Goal: Transaction & Acquisition: Purchase product/service

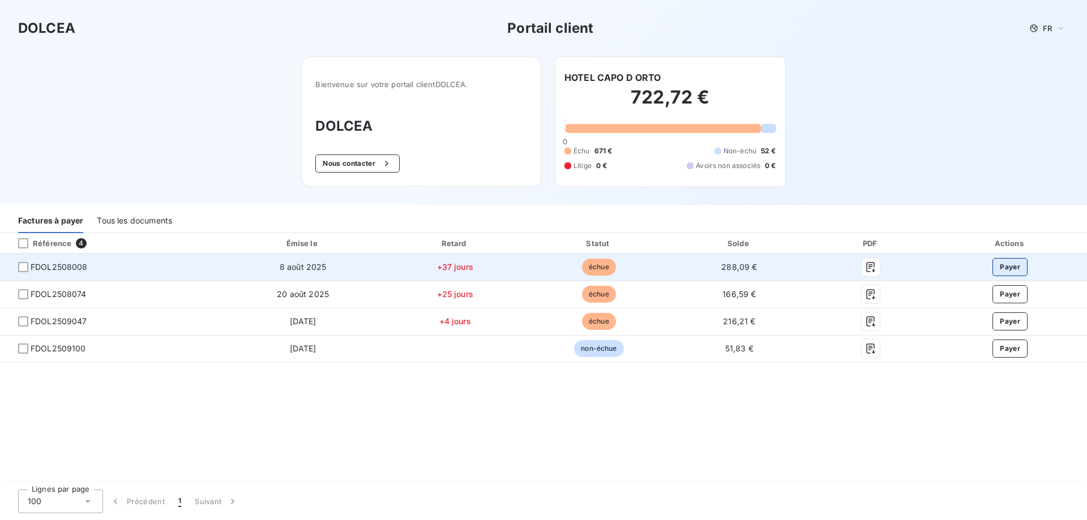
click at [1012, 269] on button "Payer" at bounding box center [1010, 267] width 35 height 18
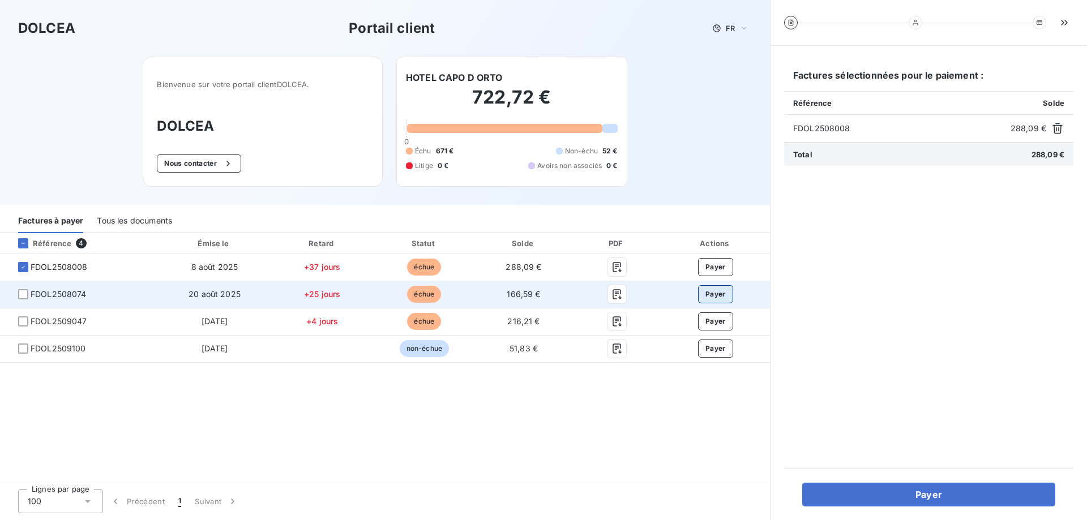
click at [715, 298] on button "Payer" at bounding box center [715, 294] width 35 height 18
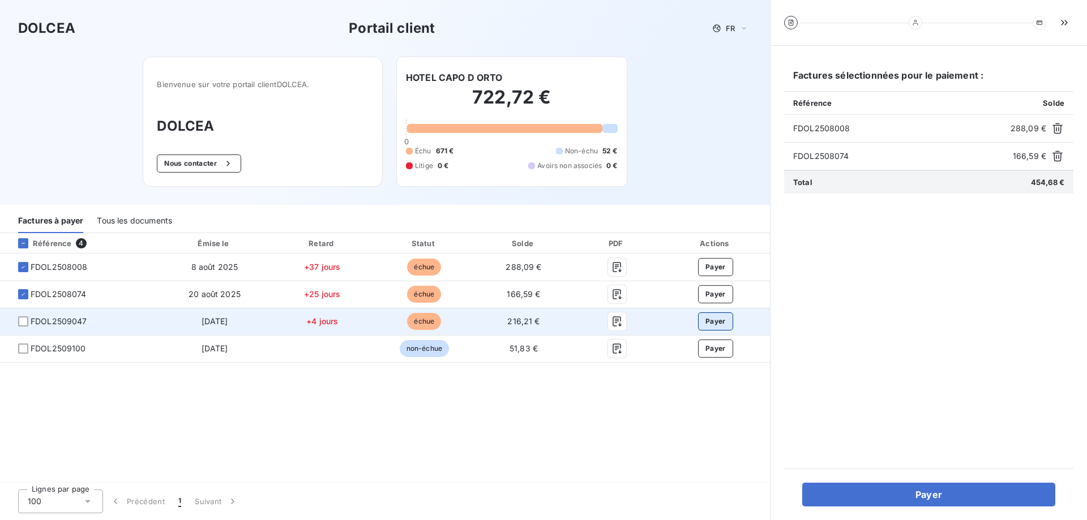
click at [715, 324] on button "Payer" at bounding box center [715, 322] width 35 height 18
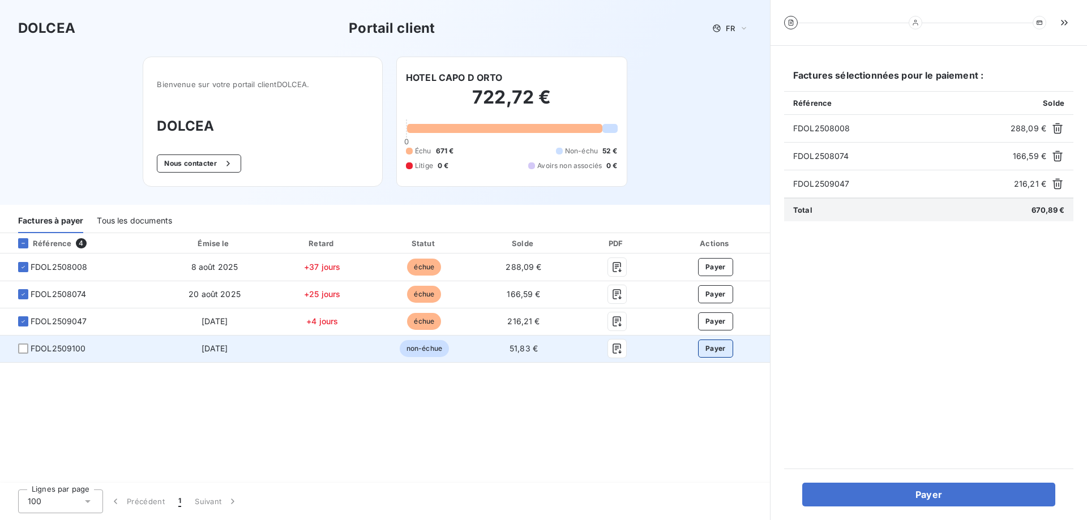
click at [713, 349] on button "Payer" at bounding box center [715, 349] width 35 height 18
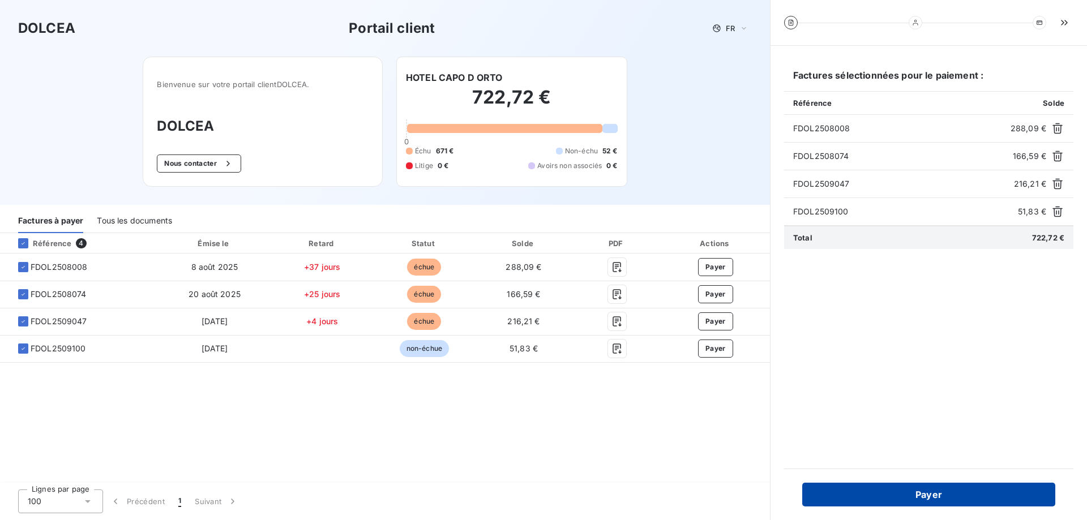
click at [920, 497] on button "Payer" at bounding box center [928, 495] width 253 height 24
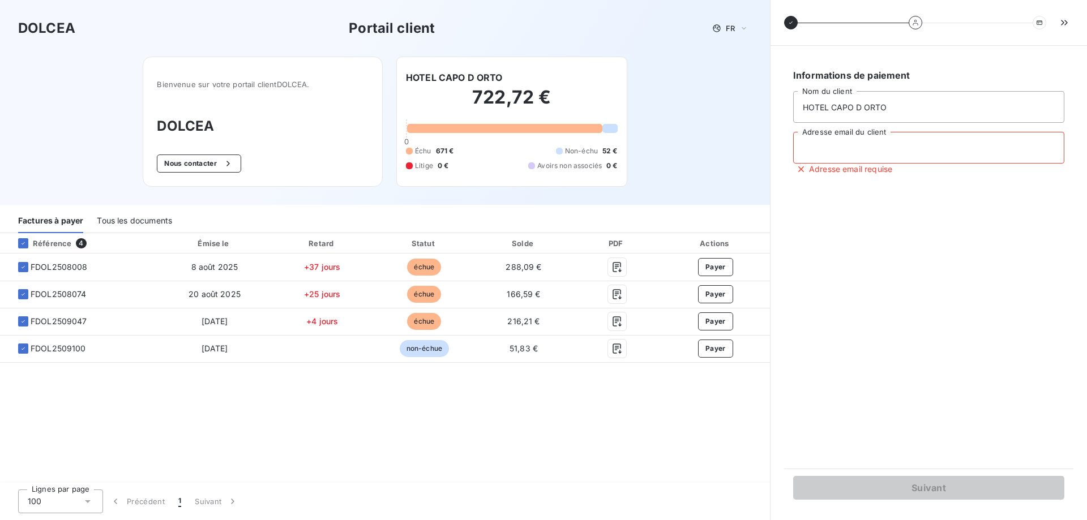
click at [824, 149] on input "Adresse email du client" at bounding box center [928, 148] width 271 height 32
type input "info@hotel-capo-dorto.com"
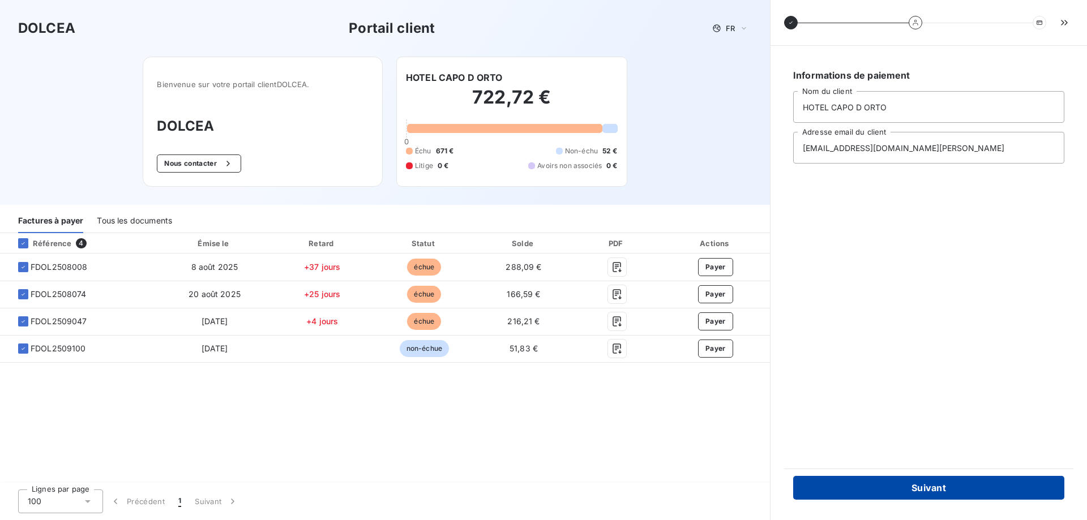
click at [918, 485] on button "Suivant" at bounding box center [928, 488] width 271 height 24
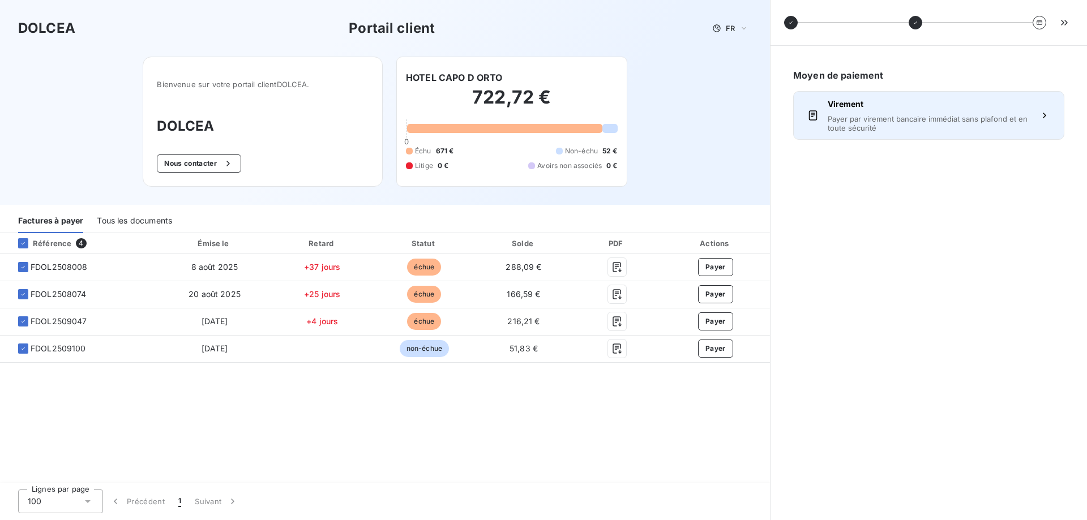
click at [890, 125] on span "Payer par virement bancaire immédiat sans plafond et en toute sécurité" at bounding box center [929, 123] width 202 height 18
